Goal: Use online tool/utility

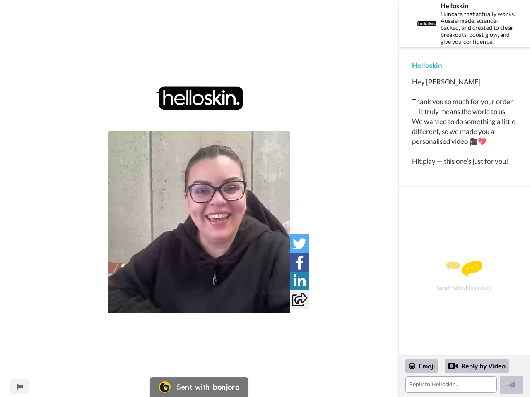
click at [199, 222] on img at bounding box center [199, 222] width 182 height 182
click at [299, 244] on icon at bounding box center [300, 244] width 14 height 14
click at [299, 262] on icon at bounding box center [299, 263] width 9 height 14
click at [299, 281] on icon at bounding box center [299, 281] width 12 height 14
click at [299, 300] on icon at bounding box center [299, 300] width 15 height 14
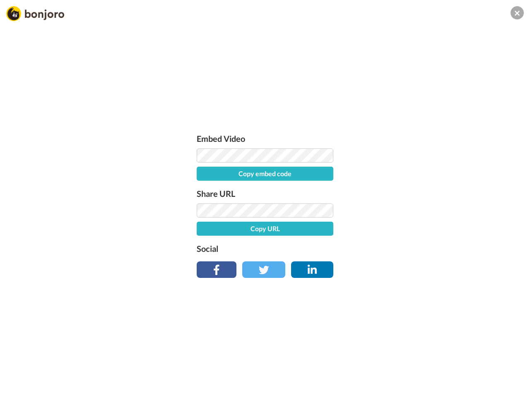
click at [19, 387] on div "Embed Video Copy embed code Share URL Copy URL Social" at bounding box center [265, 243] width 530 height 397
click at [464, 377] on div "Embed Video Copy embed code Share URL Copy URL Social" at bounding box center [265, 243] width 530 height 397
click at [422, 366] on div "Embed Video Copy embed code Share URL Copy URL Social" at bounding box center [265, 243] width 530 height 397
click at [477, 366] on div "Embed Video Copy embed code Share URL Copy URL Social" at bounding box center [265, 243] width 530 height 397
click at [511, 385] on div "Embed Video Copy embed code Share URL Copy URL Social" at bounding box center [265, 243] width 530 height 397
